Goal: Task Accomplishment & Management: Manage account settings

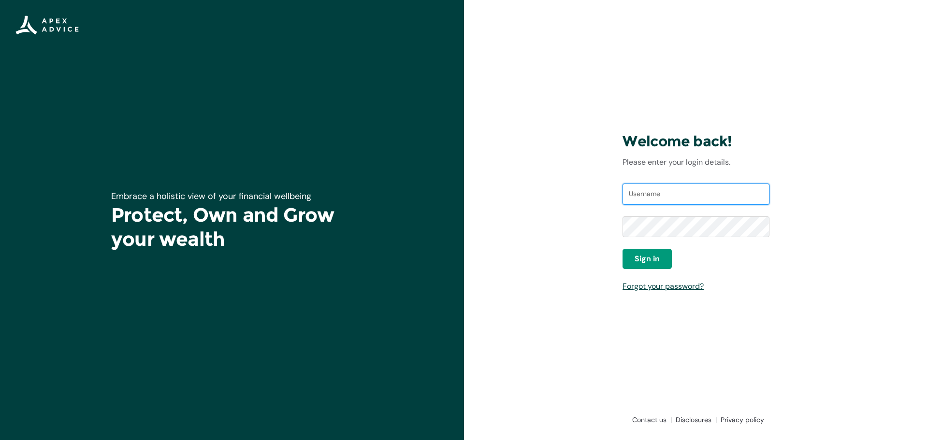
click at [672, 200] on input "Username" at bounding box center [695, 194] width 147 height 21
type input "[EMAIL_ADDRESS][DOMAIN_NAME]"
click at [661, 256] on button "Sign in" at bounding box center [646, 259] width 49 height 20
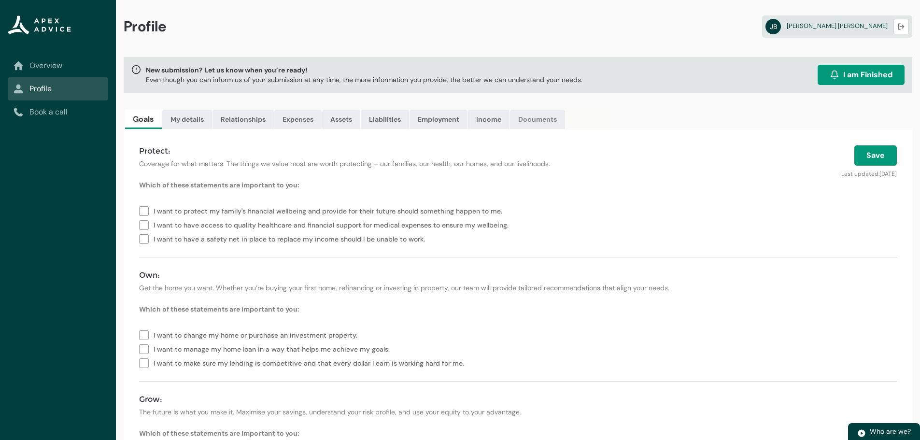
click at [556, 117] on link "Documents" at bounding box center [537, 119] width 55 height 19
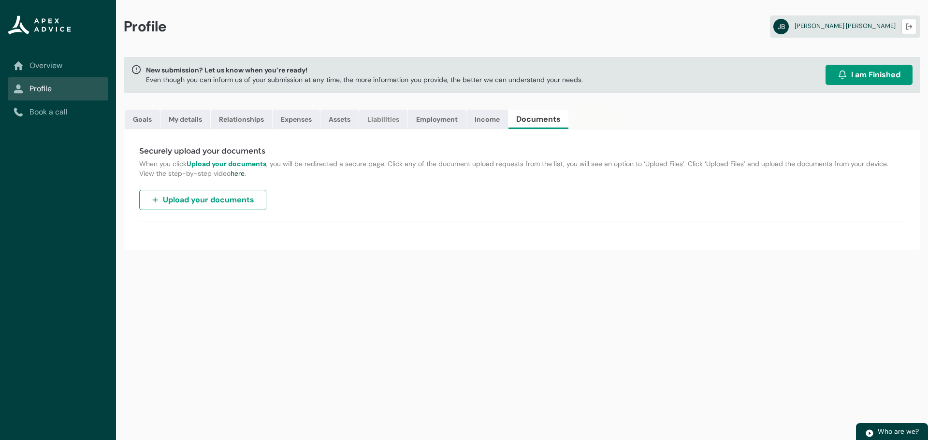
click at [391, 120] on link "Liabilities" at bounding box center [383, 119] width 48 height 19
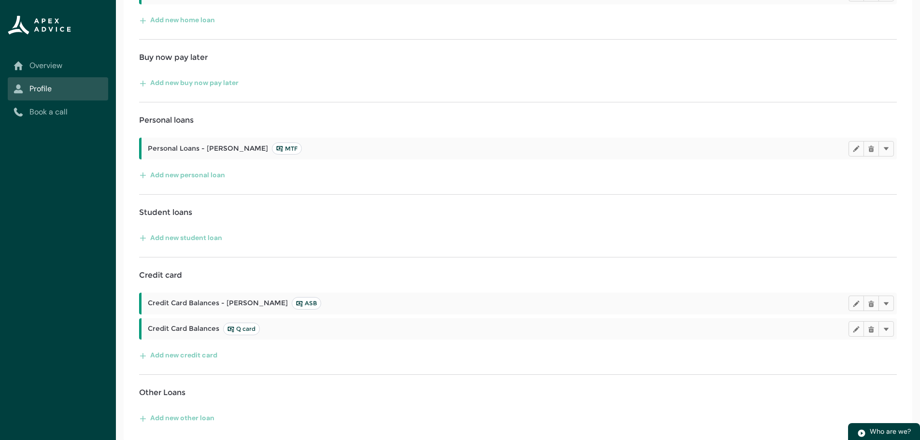
scroll to position [294, 0]
click at [352, 337] on div "Credit Card Balances Q card Edit Delete Delete" at bounding box center [520, 328] width 756 height 22
click at [184, 333] on span "Credit Card Balances Q card" at bounding box center [204, 328] width 112 height 13
click at [202, 328] on span "Credit Card Balances Q card" at bounding box center [204, 328] width 112 height 13
click at [855, 327] on lightning-primitive-icon "button" at bounding box center [856, 327] width 7 height 7
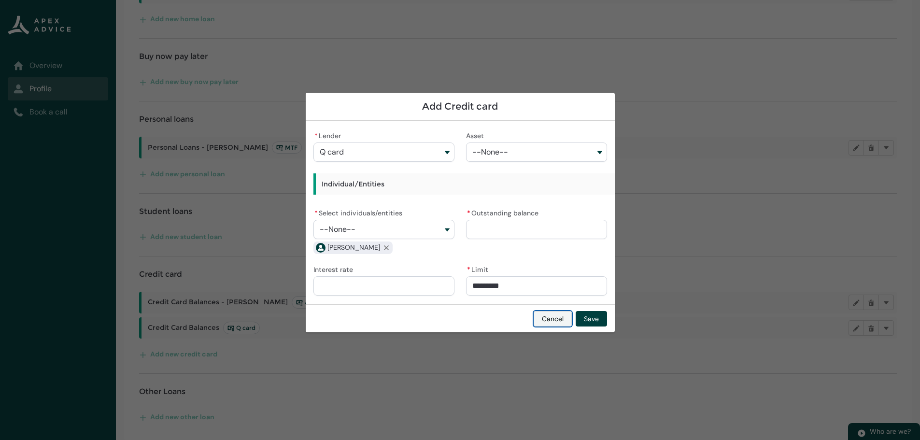
click at [558, 320] on button "Cancel" at bounding box center [553, 318] width 38 height 15
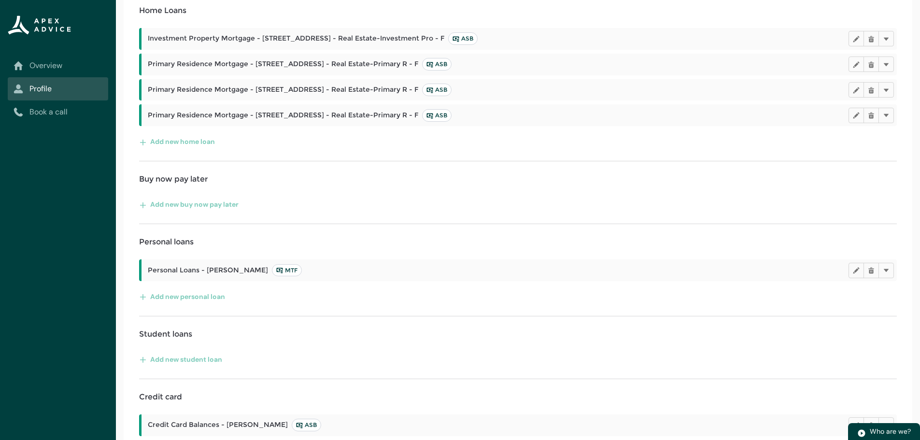
scroll to position [0, 0]
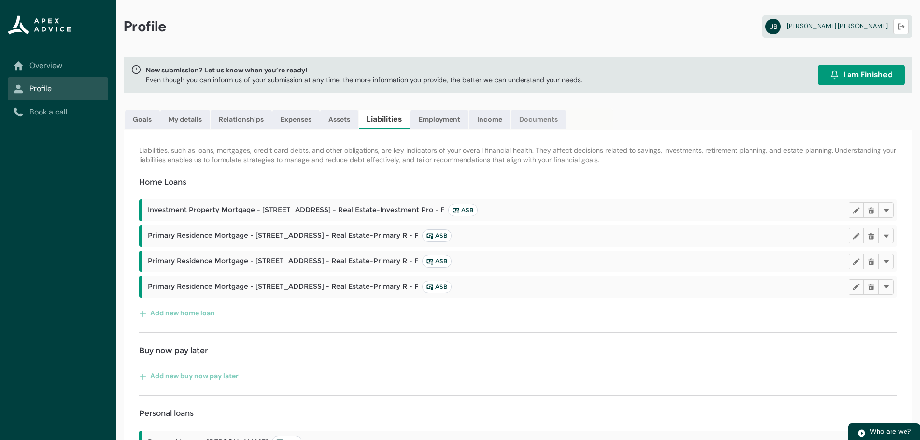
click at [537, 119] on link "Documents" at bounding box center [538, 119] width 55 height 19
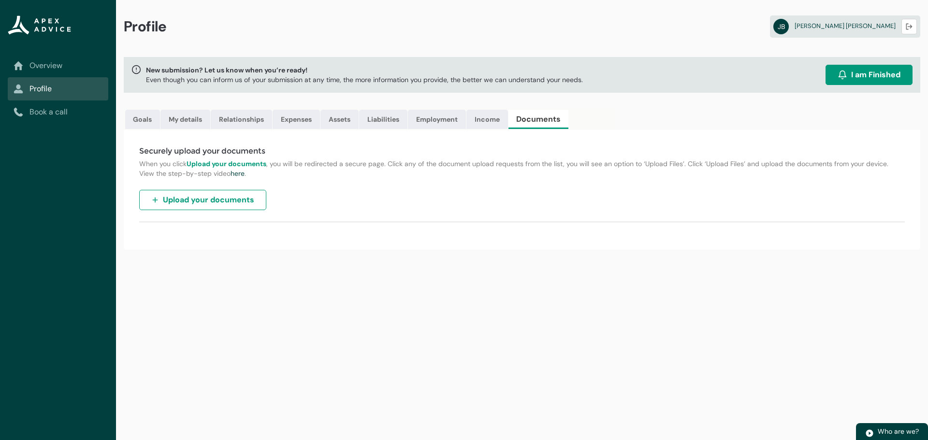
click at [240, 200] on span "Upload your documents" at bounding box center [208, 200] width 91 height 12
click at [190, 118] on link "My details" at bounding box center [185, 119] width 50 height 19
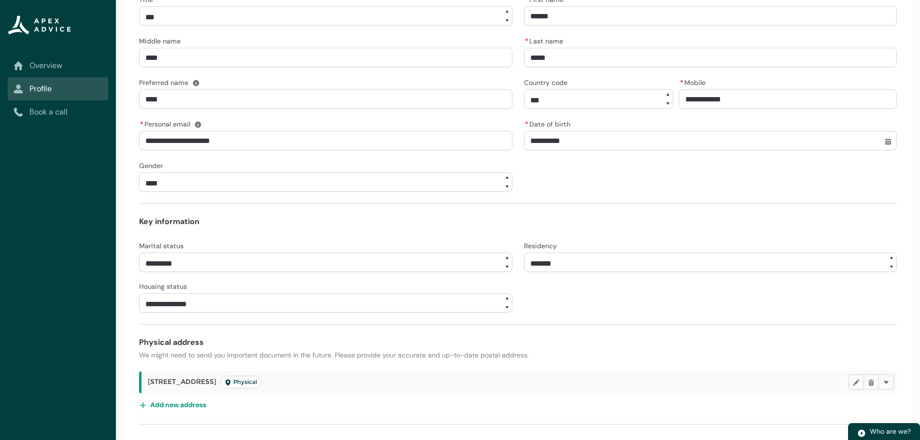
scroll to position [209, 0]
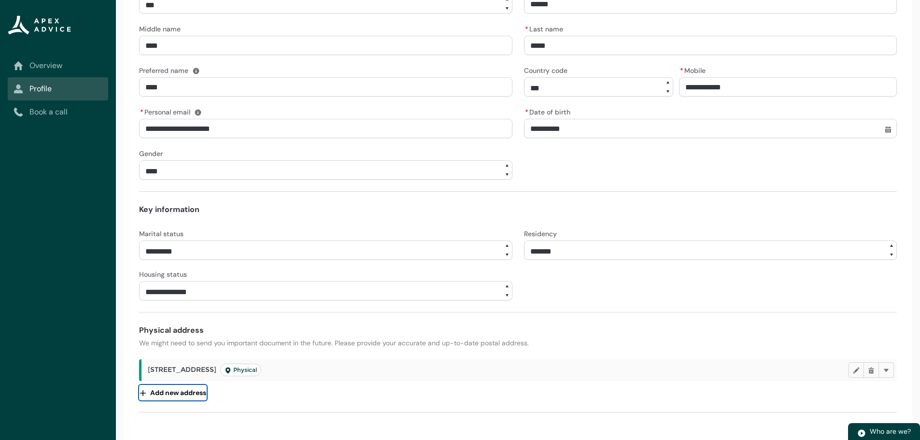
click at [183, 395] on button "Add new address" at bounding box center [173, 392] width 68 height 15
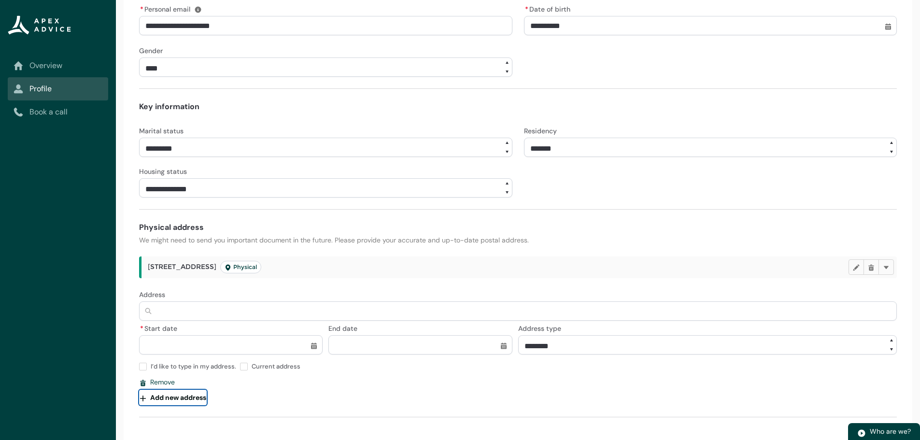
scroll to position [317, 0]
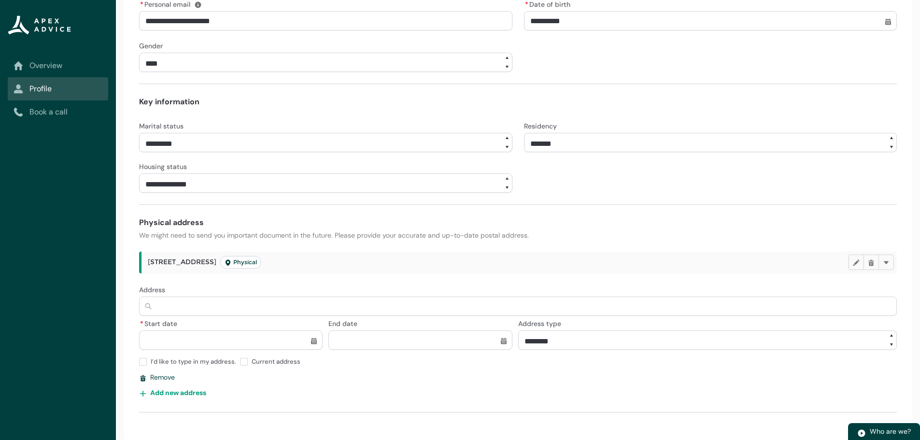
click at [215, 315] on input "Address" at bounding box center [518, 306] width 758 height 19
type lightning-primitive-input-simple "1"
type input "*"
type lightning-primitive-input-simple "12"
type input "**"
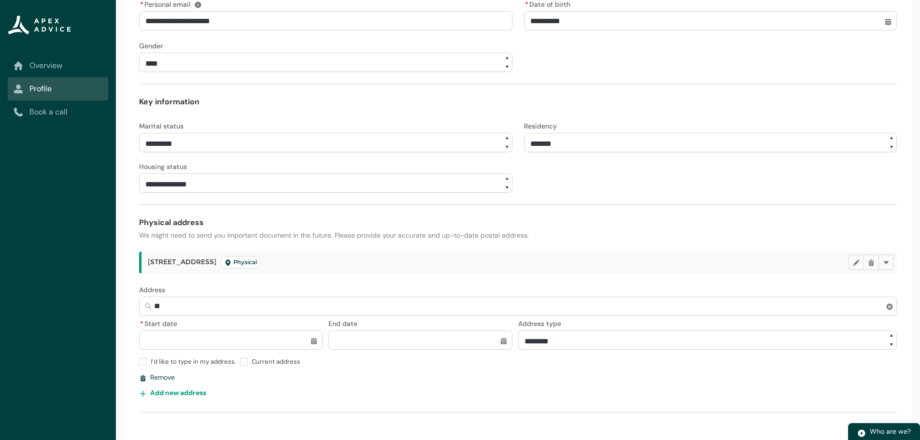
type lightning-primitive-input-simple "12A"
type input "***"
type lightning-primitive-input-simple "12A"
type input "***"
type lightning-primitive-input-simple "12A L"
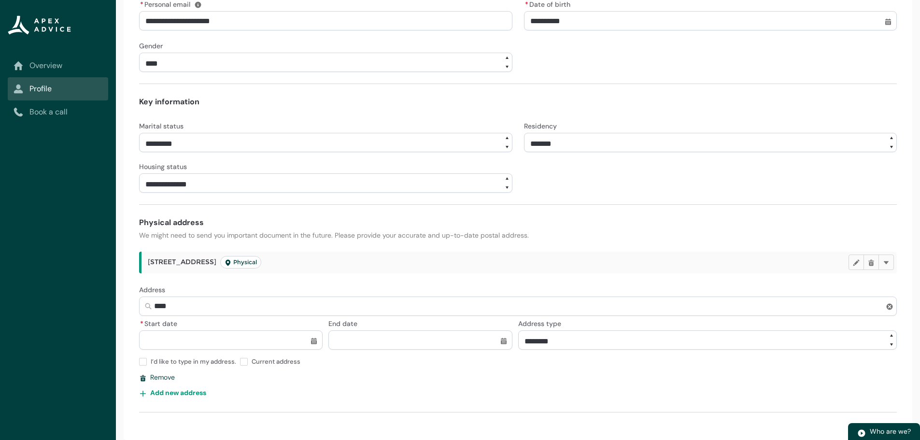
type input "*****"
type lightning-primitive-input-simple "12A"
type input "***"
type lightning-primitive-input-simple "12A"
type input "***"
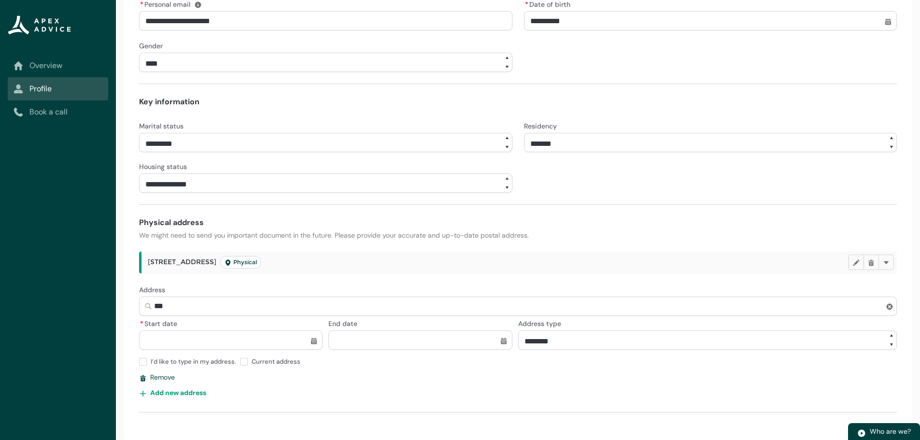
type lightning-primitive-input-simple "12"
type input "**"
type lightning-primitive-input-simple "1"
type input "*"
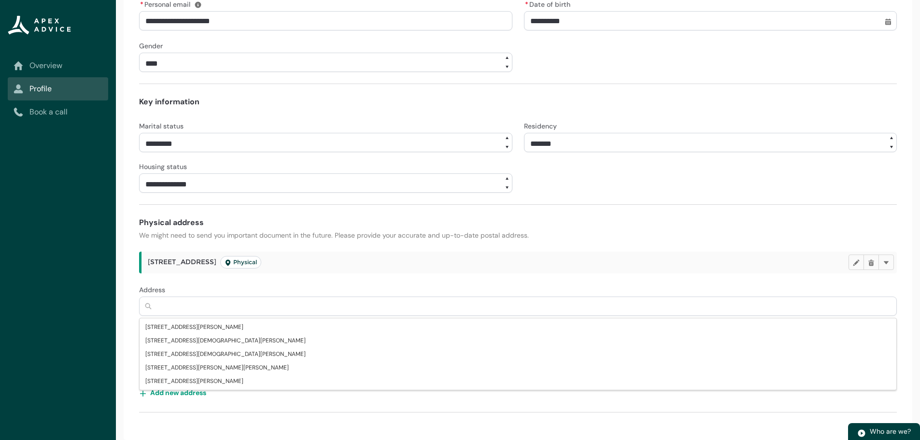
click at [588, 225] on h4 "Physical address" at bounding box center [518, 223] width 758 height 12
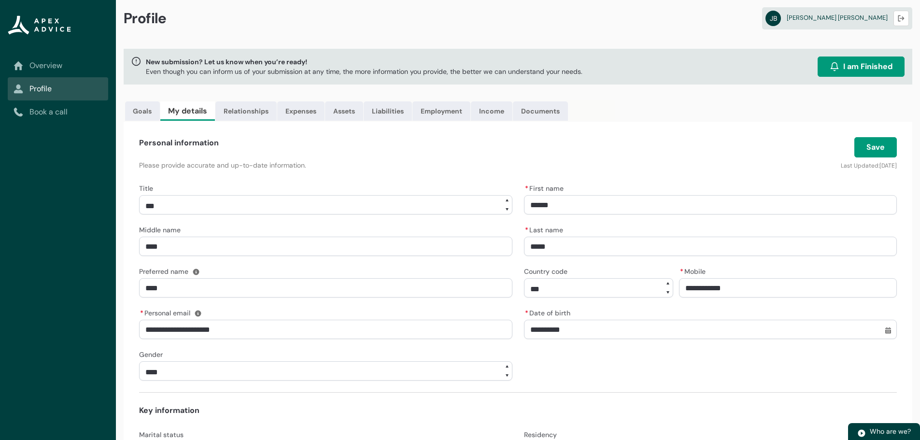
scroll to position [0, 0]
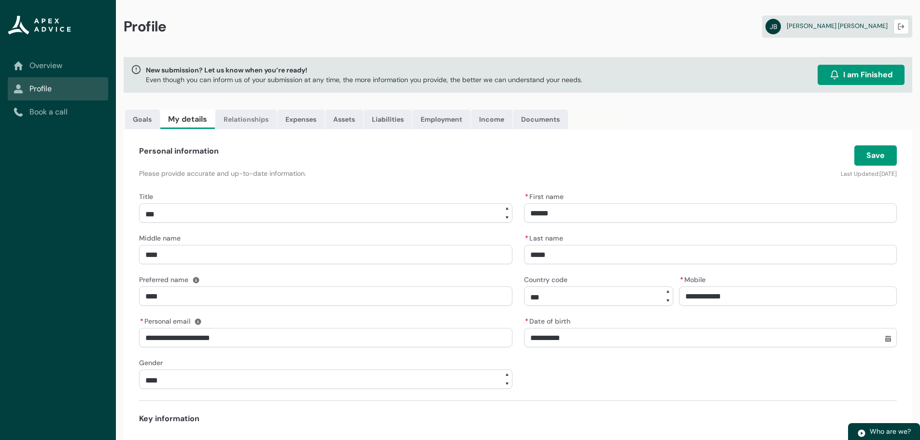
click at [254, 124] on link "Relationships" at bounding box center [245, 119] width 61 height 19
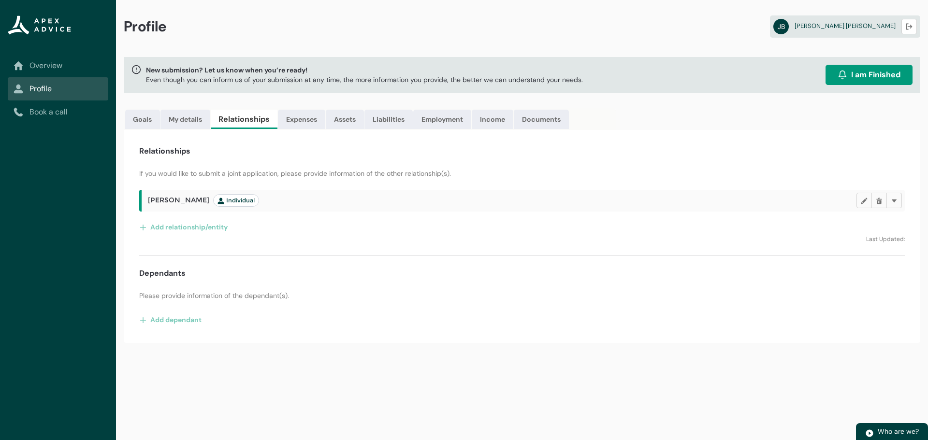
click at [184, 201] on span "Dayna Judith Batty Individual" at bounding box center [203, 200] width 111 height 13
click at [233, 201] on span "Individual" at bounding box center [235, 201] width 37 height 8
click at [863, 200] on lightning-primitive-icon "button" at bounding box center [864, 200] width 7 height 7
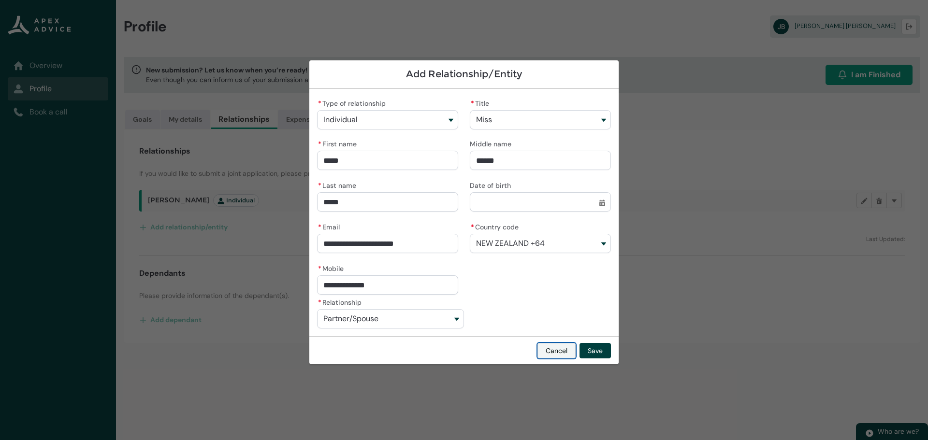
click at [558, 345] on button "Cancel" at bounding box center [556, 350] width 38 height 15
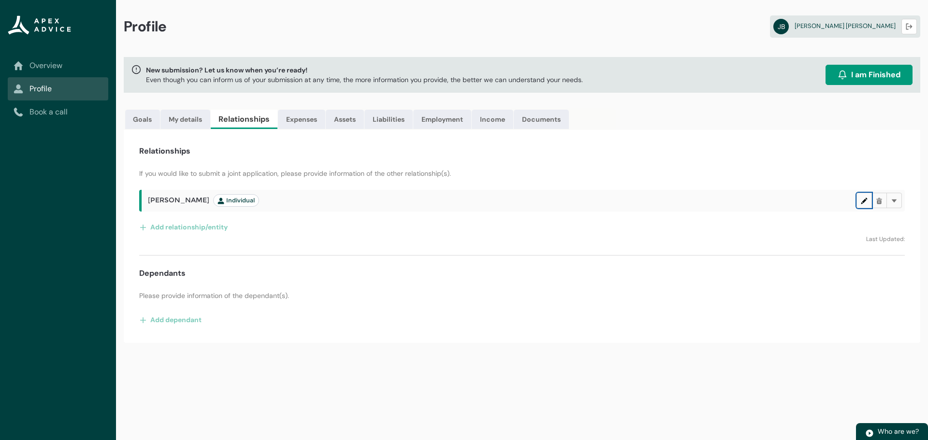
click at [861, 202] on lightning-primitive-icon "button" at bounding box center [864, 200] width 7 height 7
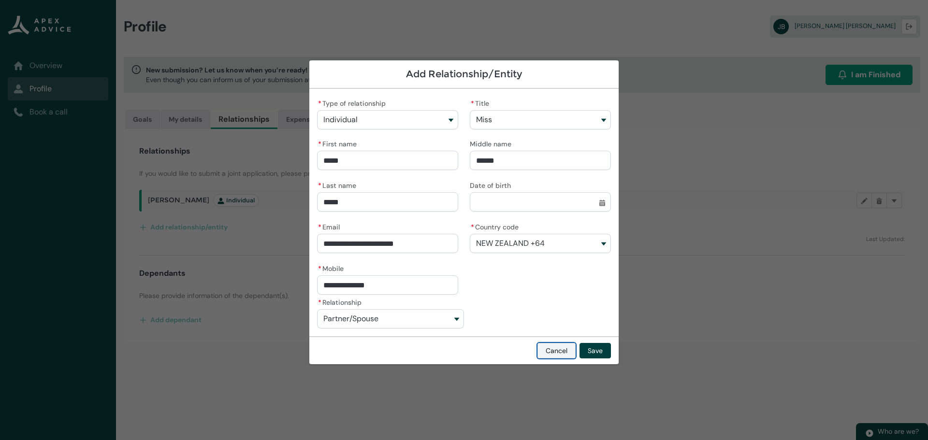
click at [566, 349] on button "Cancel" at bounding box center [556, 350] width 38 height 15
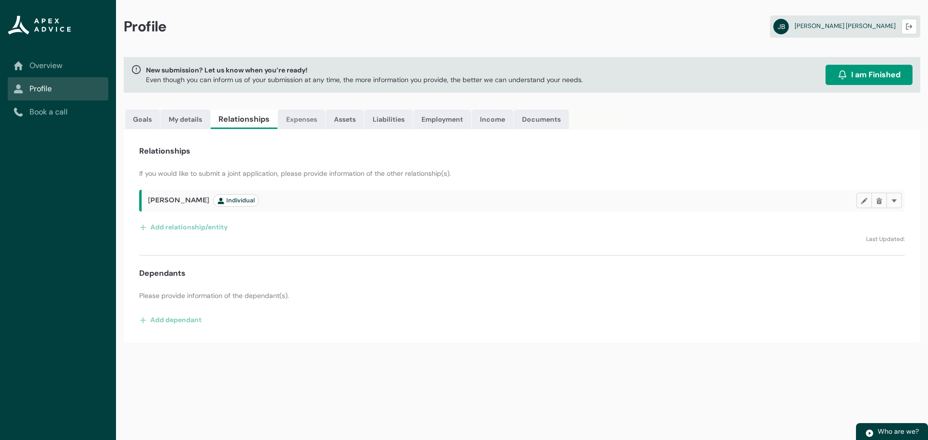
click at [306, 113] on link "Expenses" at bounding box center [301, 119] width 47 height 19
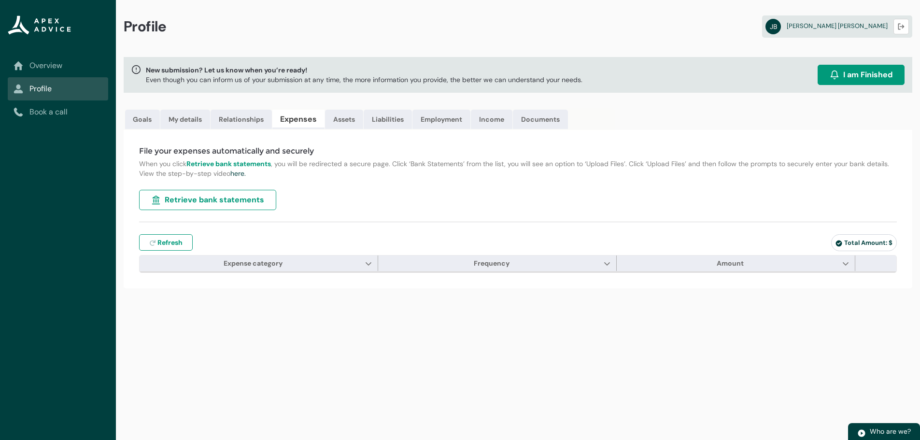
type input "***"
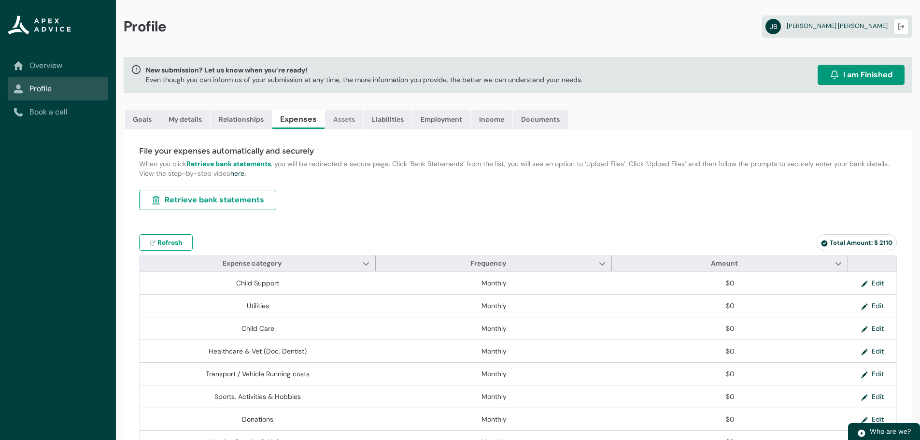
click at [354, 121] on link "Assets" at bounding box center [344, 119] width 38 height 19
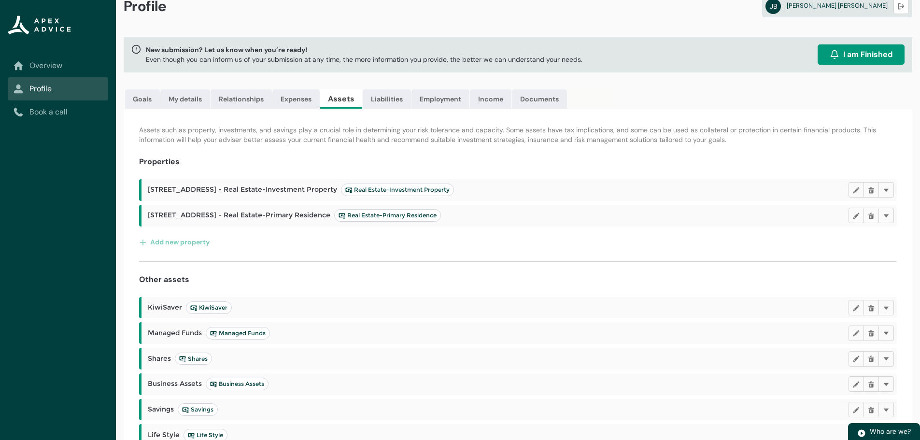
scroll to position [19, 0]
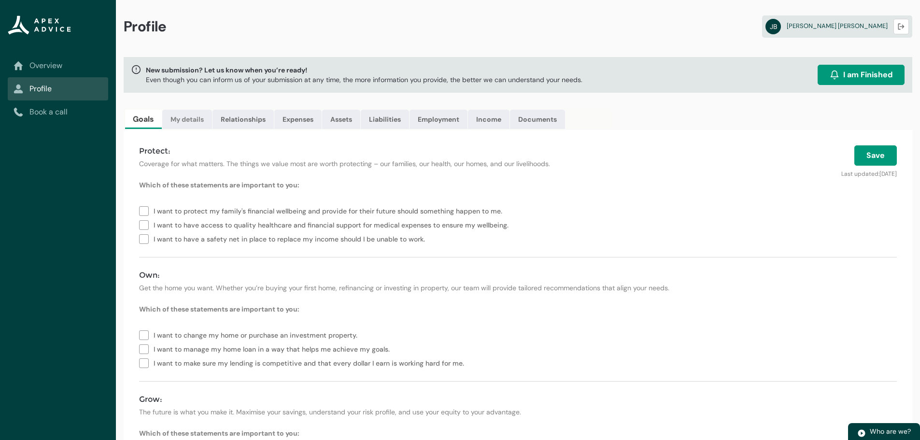
click at [190, 118] on link "My details" at bounding box center [187, 119] width 50 height 19
